Goal: Task Accomplishment & Management: Manage account settings

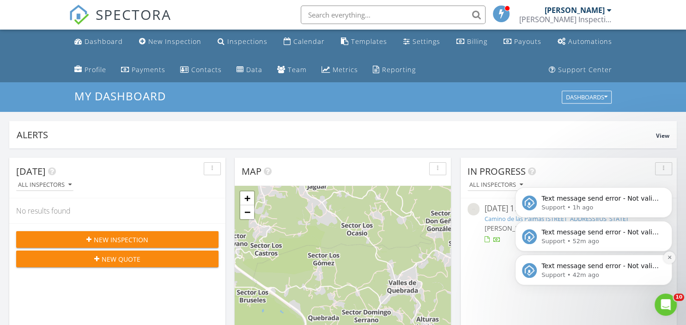
click at [671, 257] on icon "Dismiss notification" at bounding box center [669, 256] width 5 height 5
click at [670, 259] on icon "Dismiss notification" at bounding box center [669, 256] width 5 height 5
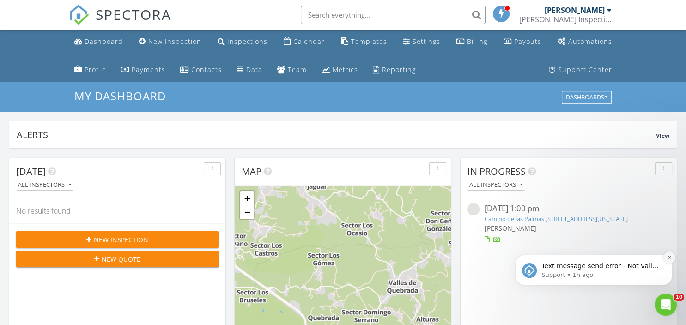
click at [670, 259] on button "Dismiss notification" at bounding box center [669, 257] width 12 height 12
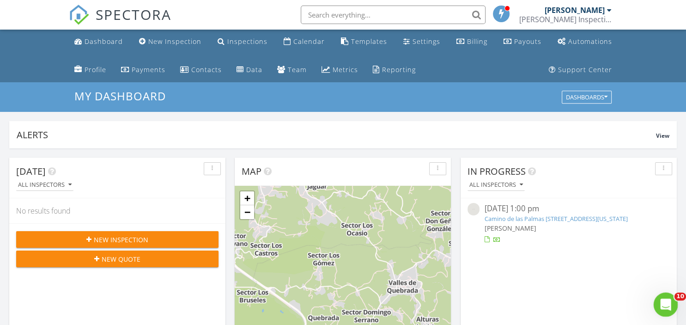
click at [662, 305] on icon "Open Intercom Messenger" at bounding box center [663, 302] width 15 height 15
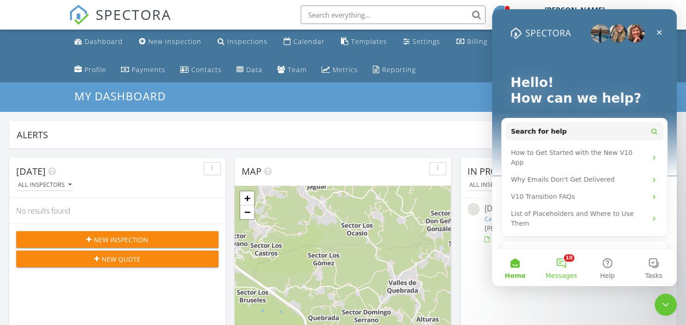
click at [563, 264] on button "10 Messages" at bounding box center [561, 267] width 46 height 37
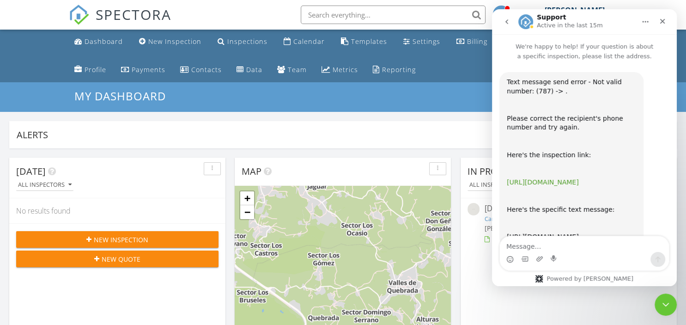
click at [563, 186] on link "https://app.spectora.com/inspection/d5db0116-8b03-4570-9035-7e7a8b4a5b00" at bounding box center [542, 181] width 72 height 7
click at [663, 302] on icon "Close Intercom Messenger" at bounding box center [663, 302] width 11 height 11
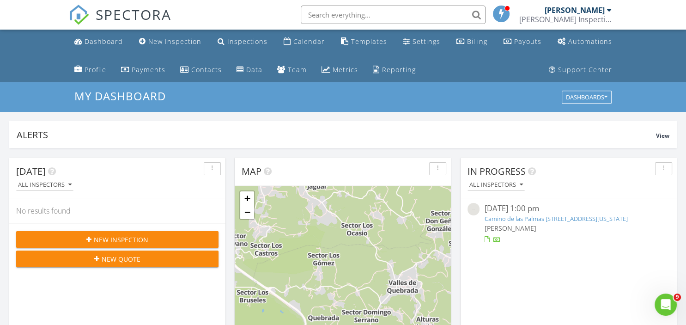
scroll to position [48, 0]
click at [231, 42] on div "Inspections" at bounding box center [247, 41] width 40 height 9
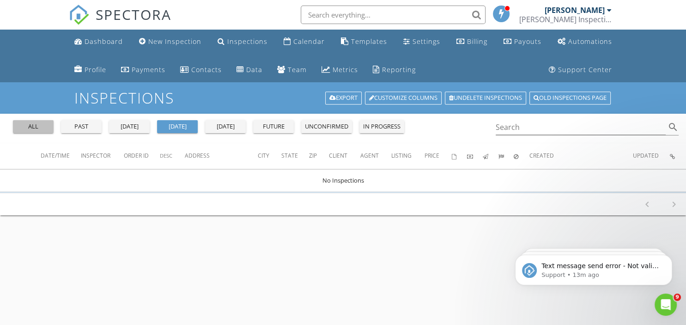
click at [48, 126] on div "all" at bounding box center [33, 126] width 33 height 9
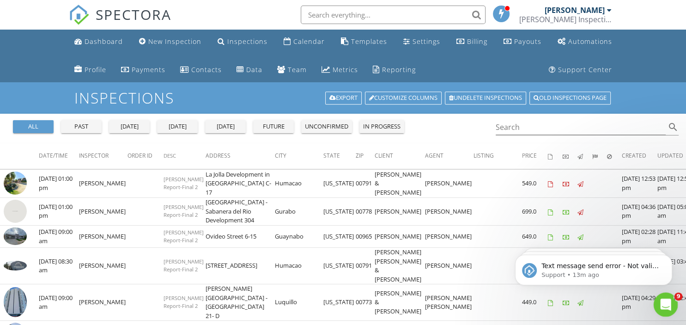
click at [662, 302] on icon "Open Intercom Messenger" at bounding box center [663, 302] width 15 height 15
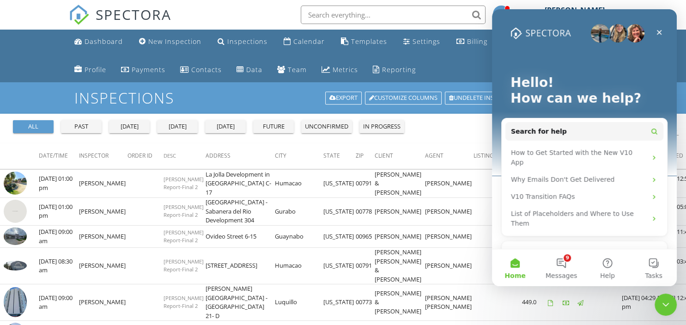
click at [253, 90] on h1 "Inspections" at bounding box center [342, 98] width 536 height 16
click at [663, 303] on icon "Close Intercom Messenger" at bounding box center [664, 303] width 6 height 4
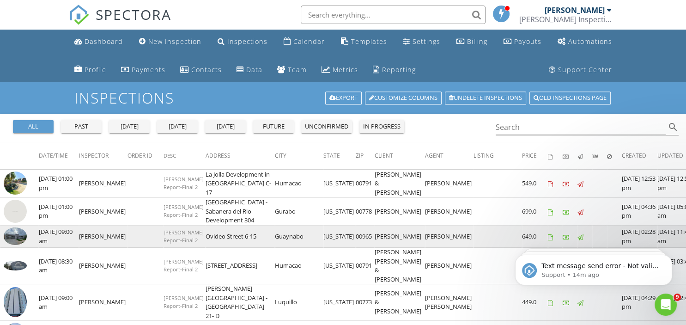
scroll to position [114, 0]
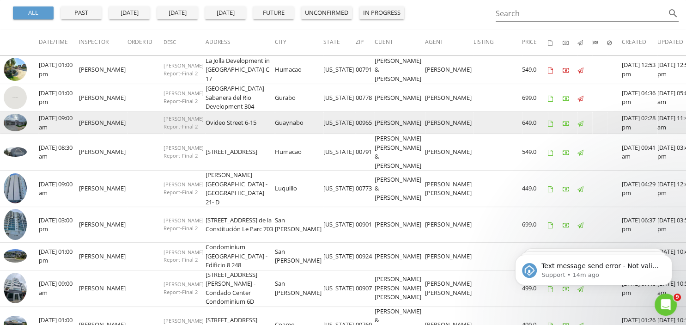
click at [11, 131] on img at bounding box center [15, 123] width 23 height 18
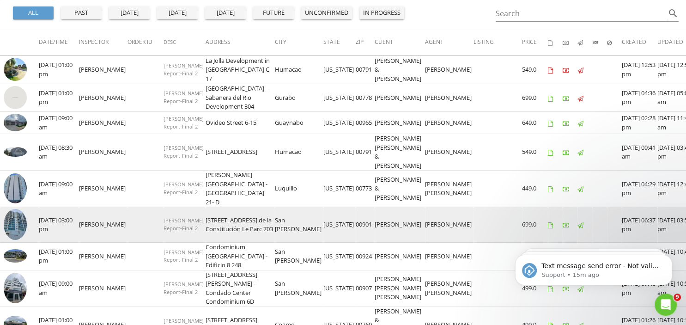
click at [14, 240] on img at bounding box center [15, 224] width 23 height 31
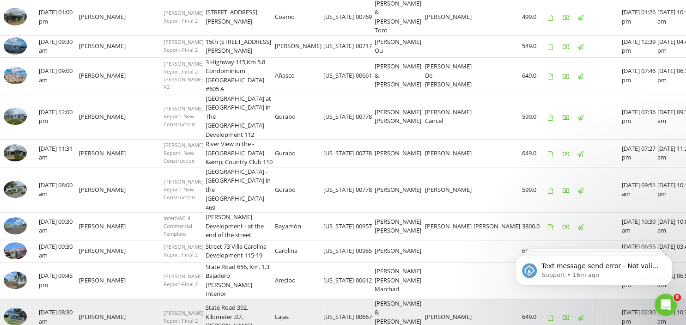
scroll to position [455, 0]
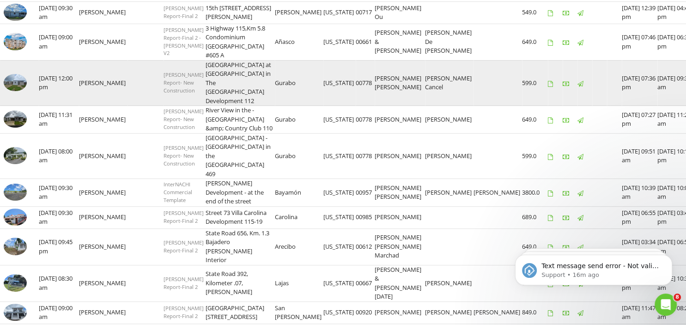
click at [14, 91] on img at bounding box center [15, 83] width 23 height 18
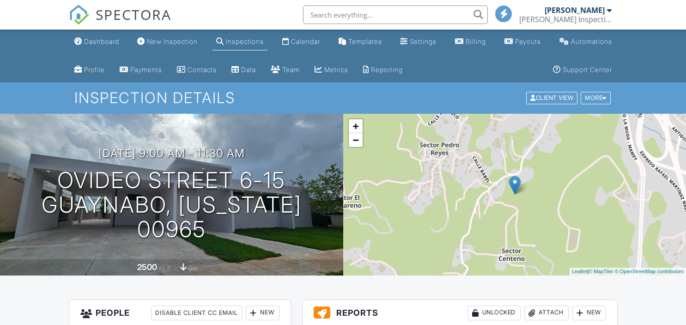
scroll to position [227, 0]
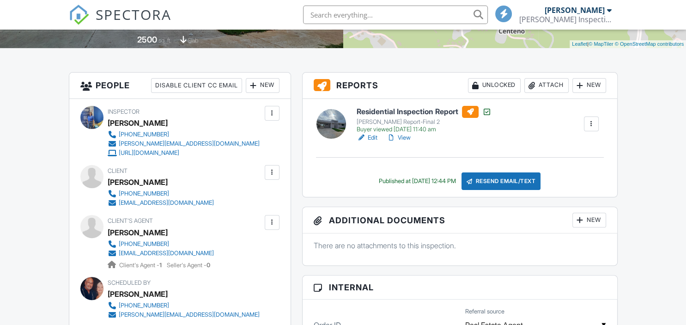
click at [593, 126] on div at bounding box center [590, 123] width 9 height 9
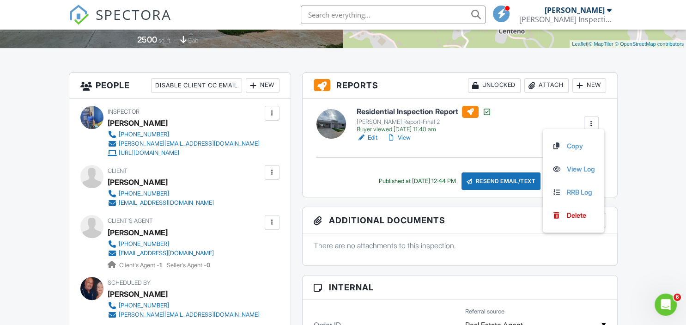
scroll to position [0, 0]
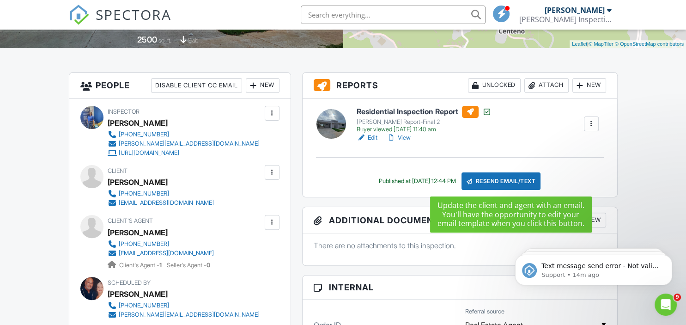
click at [509, 177] on div "Resend Email/Text" at bounding box center [500, 181] width 79 height 18
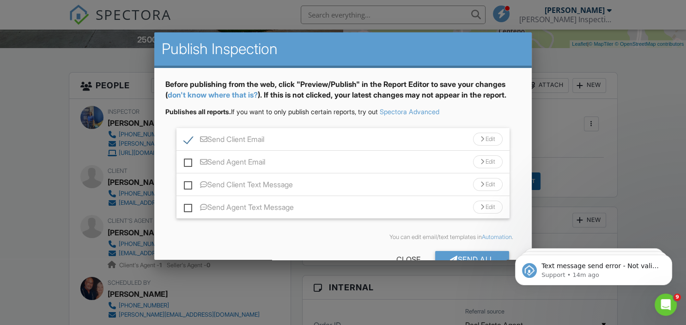
click at [655, 193] on div at bounding box center [343, 157] width 686 height 406
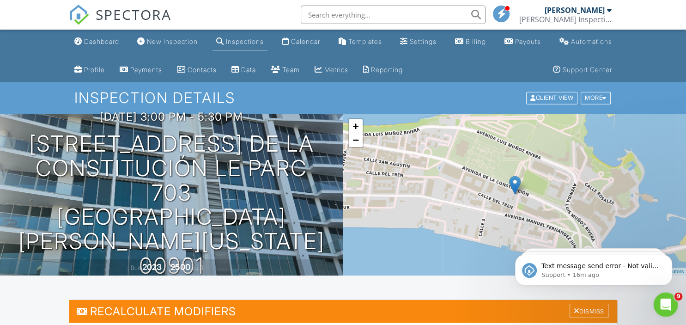
click at [668, 308] on div "Open Intercom Messenger" at bounding box center [664, 303] width 30 height 30
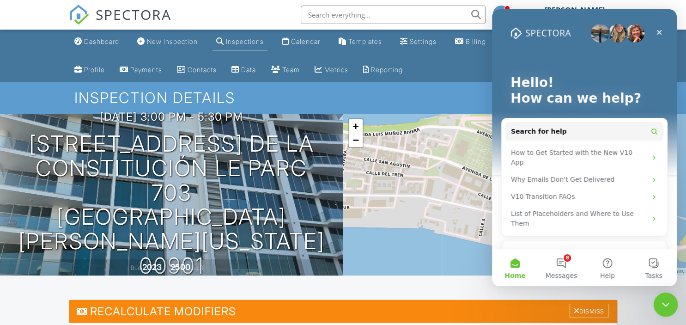
click at [662, 303] on icon "Close Intercom Messenger" at bounding box center [663, 302] width 11 height 11
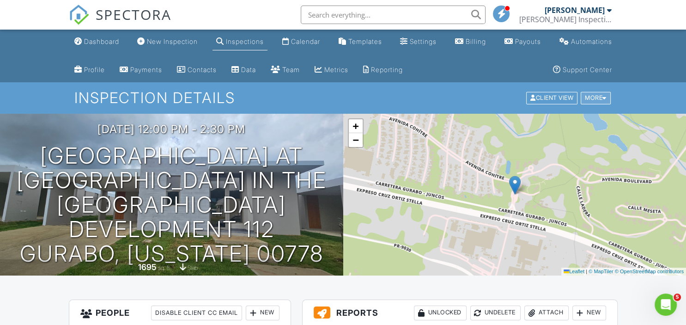
click at [606, 99] on div at bounding box center [604, 98] width 4 height 6
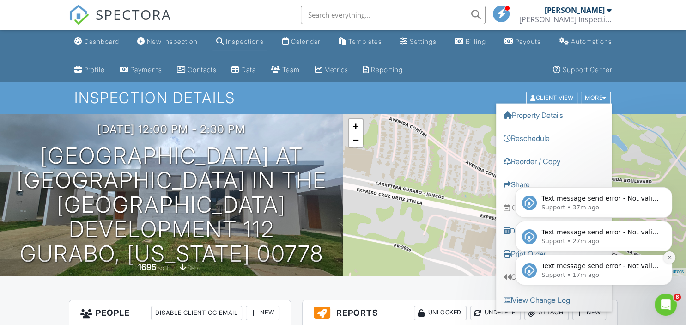
click at [669, 259] on button "Dismiss notification" at bounding box center [669, 257] width 12 height 12
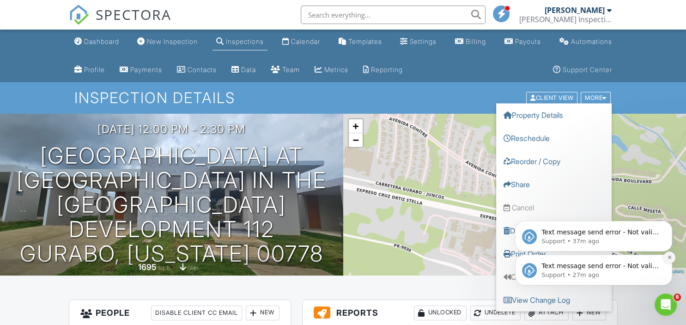
click at [669, 260] on button "Dismiss notification" at bounding box center [669, 257] width 12 height 12
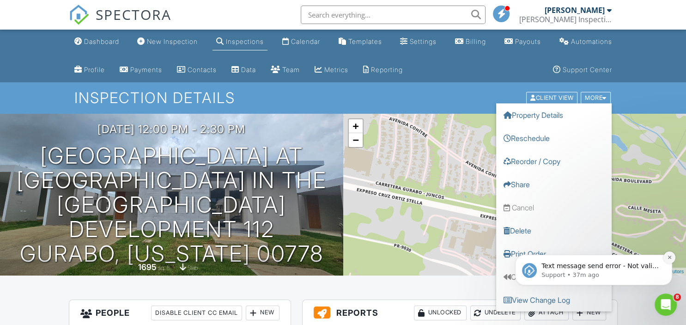
click at [668, 259] on icon "Dismiss notification" at bounding box center [669, 256] width 5 height 5
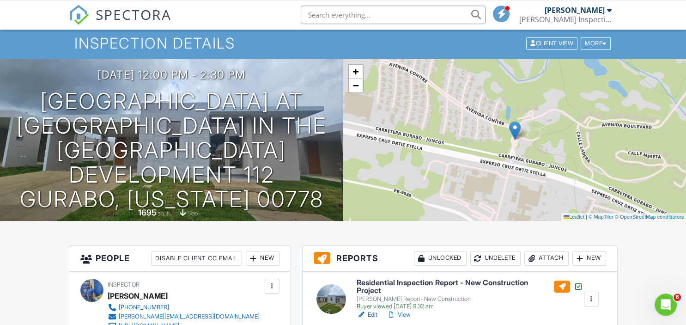
scroll to position [114, 0]
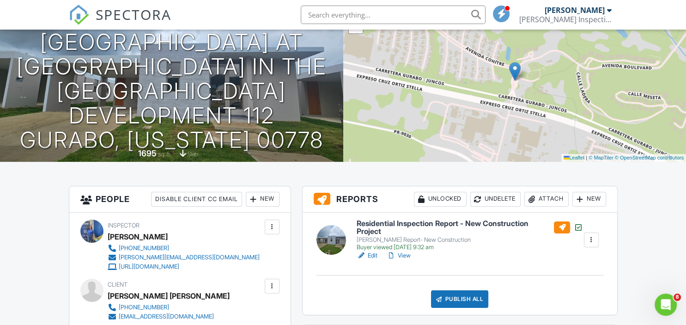
click at [456, 237] on div "[PERSON_NAME] Report- New Construction" at bounding box center [469, 239] width 226 height 7
